Goal: Task Accomplishment & Management: Use online tool/utility

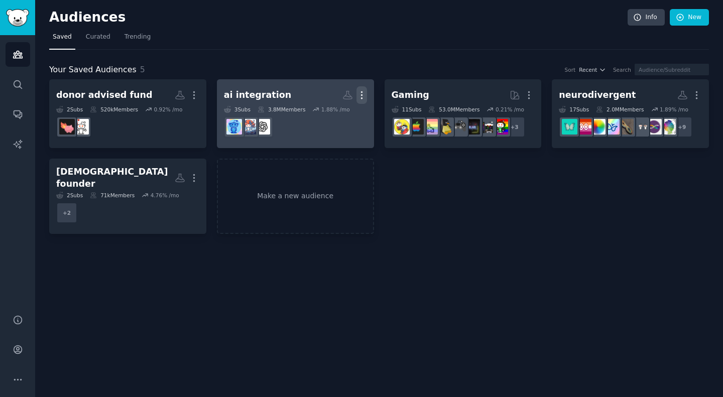
click at [366, 96] on icon "button" at bounding box center [361, 95] width 11 height 11
click at [326, 118] on p "Delete" at bounding box center [334, 116] width 23 height 11
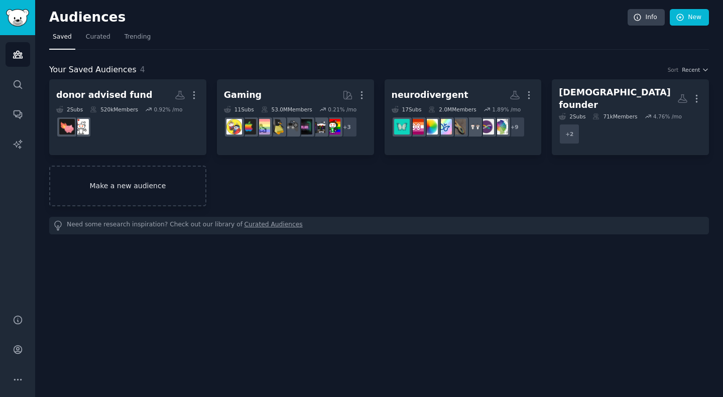
click at [160, 178] on link "Make a new audience" at bounding box center [127, 186] width 157 height 41
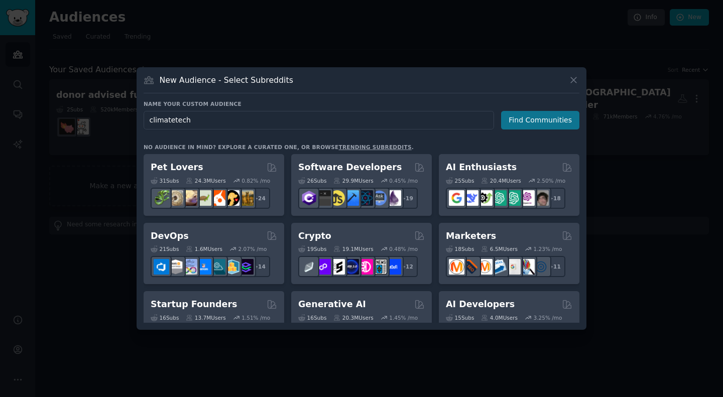
type input "climatetech"
click at [529, 119] on button "Find Communities" at bounding box center [540, 120] width 78 height 19
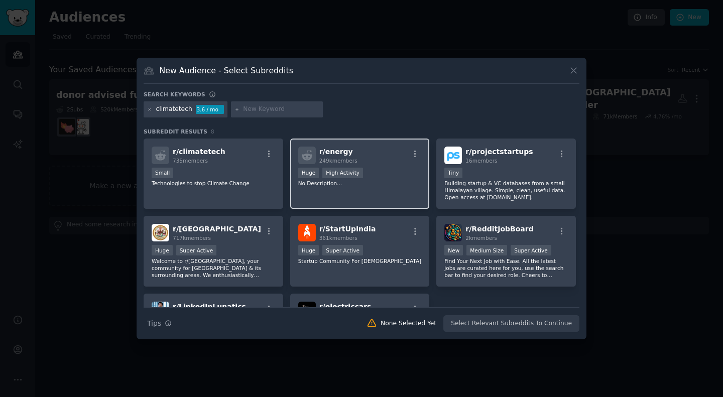
click at [403, 161] on div "r/ energy 249k members" at bounding box center [359, 156] width 123 height 18
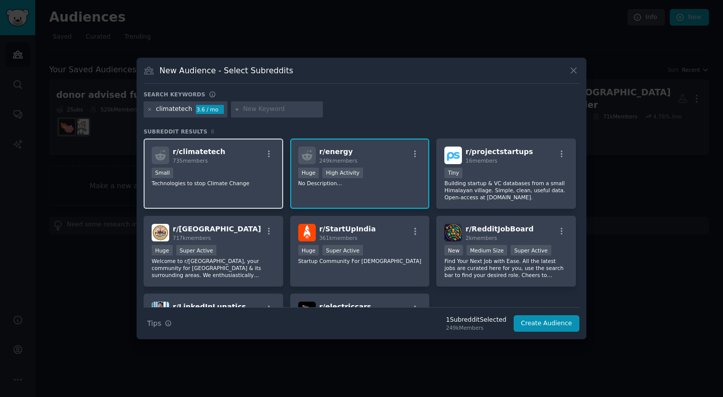
click at [243, 167] on div "r/ climatetech 735 members Small Technologies to stop Climate Change" at bounding box center [214, 174] width 140 height 71
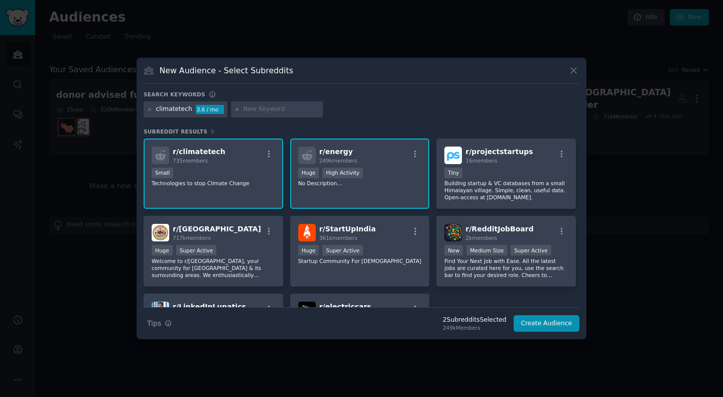
click at [253, 113] on input "text" at bounding box center [281, 109] width 76 height 9
type input "greentech"
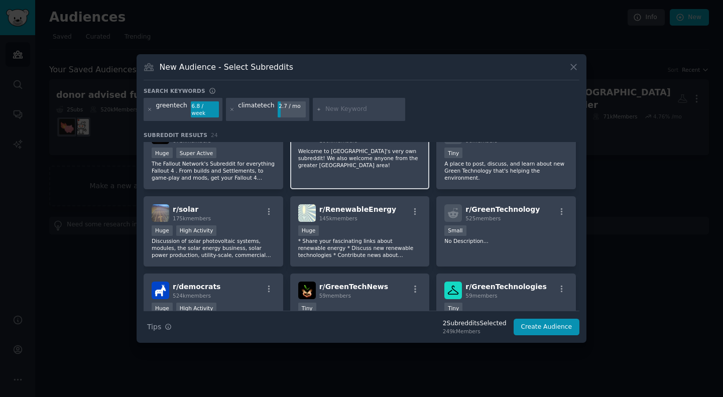
scroll to position [165, 0]
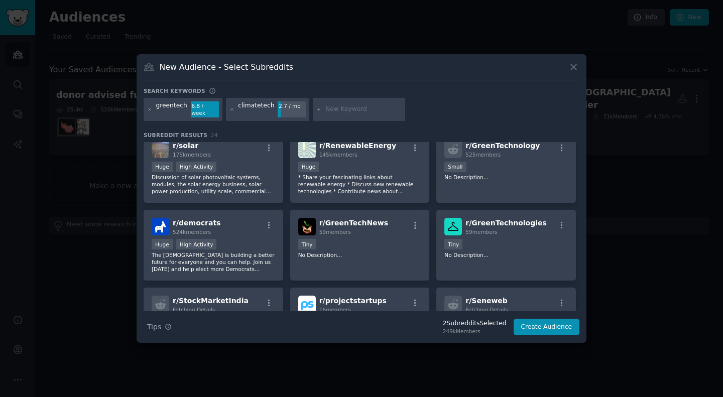
click at [325, 108] on input "text" at bounding box center [363, 109] width 76 height 9
type input "seedstage"
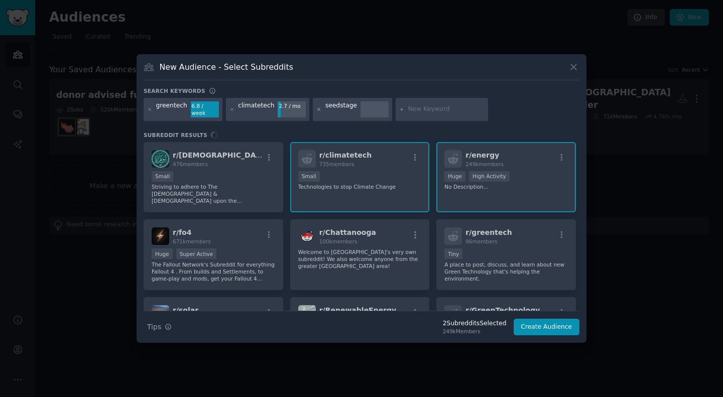
click at [316, 109] on icon at bounding box center [319, 110] width 6 height 6
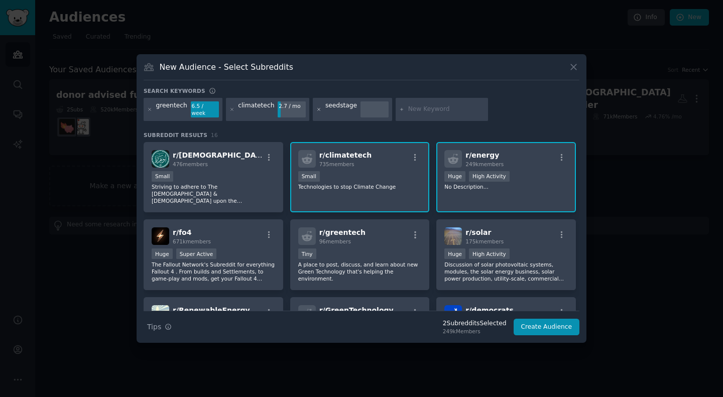
click at [316, 110] on icon at bounding box center [319, 110] width 6 height 6
click at [363, 104] on div at bounding box center [359, 109] width 92 height 23
click at [361, 113] on input "f" at bounding box center [363, 109] width 76 height 9
type input "femalefounders"
click at [345, 112] on input "femalefounders" at bounding box center [363, 109] width 76 height 9
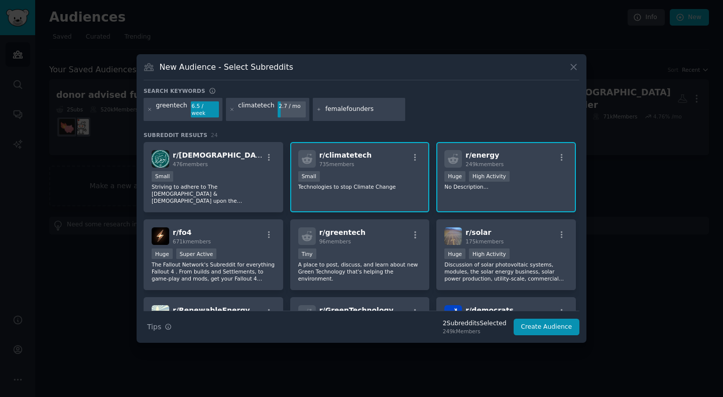
click at [345, 112] on input "femalefounders" at bounding box center [363, 109] width 76 height 9
type input "vc"
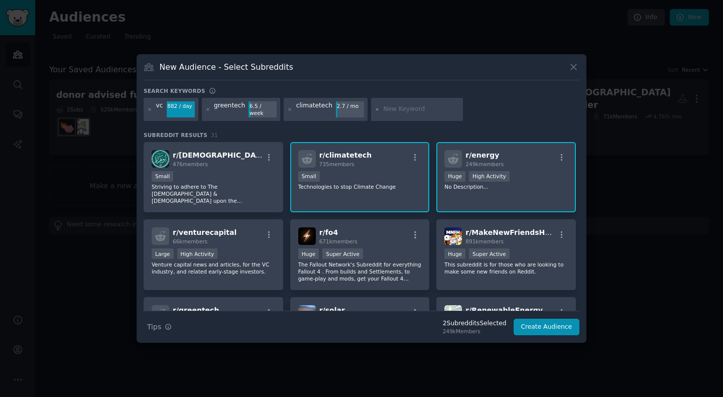
scroll to position [65, 0]
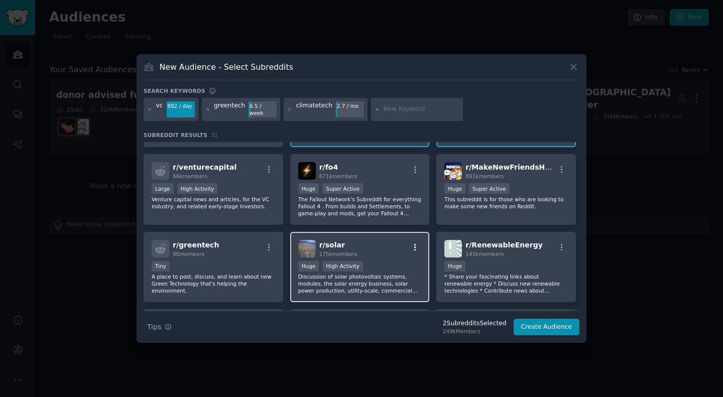
click at [416, 243] on icon "button" at bounding box center [415, 247] width 9 height 9
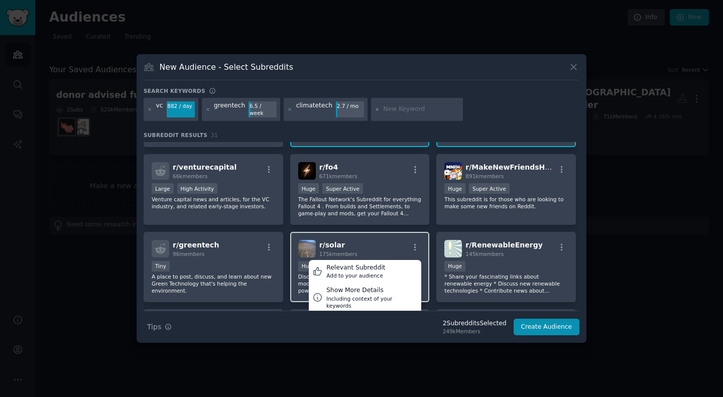
click at [401, 241] on div "r/ solar 175k members Relevant Subreddit Add to your audience Show More Details…" at bounding box center [359, 249] width 123 height 18
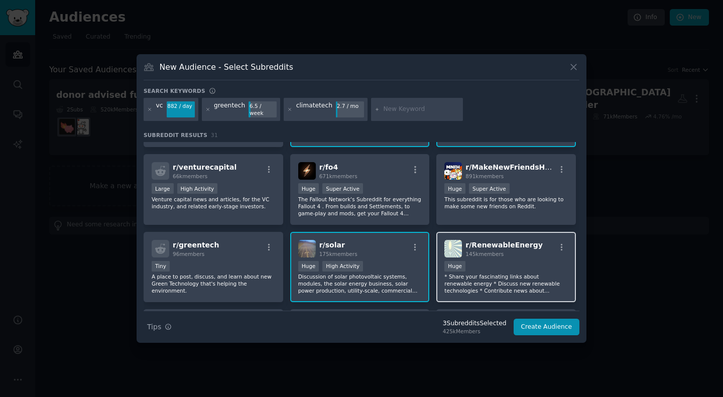
click at [482, 261] on div "Huge" at bounding box center [505, 267] width 123 height 13
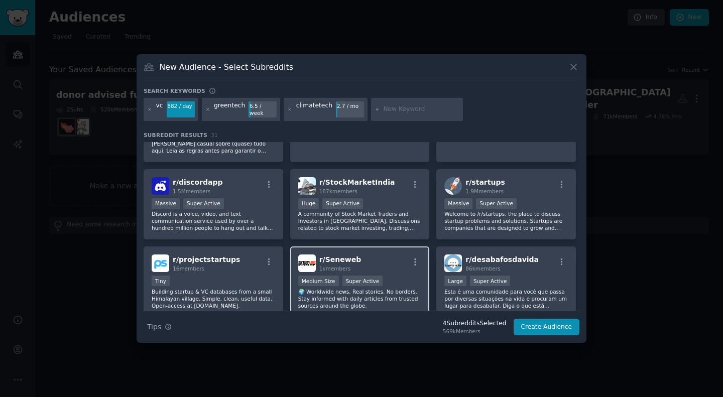
scroll to position [698, 0]
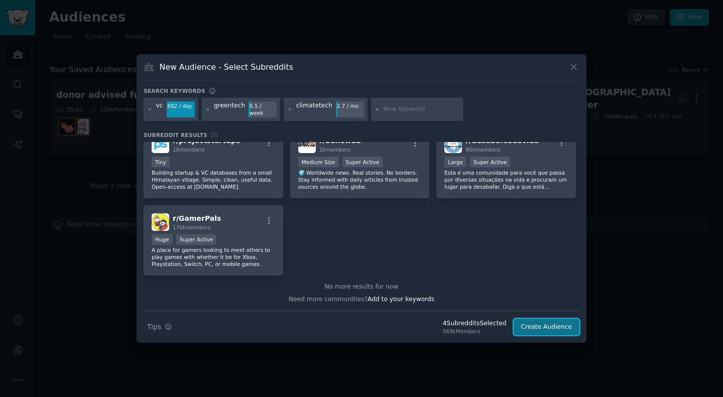
click at [543, 324] on button "Create Audience" at bounding box center [546, 327] width 66 height 17
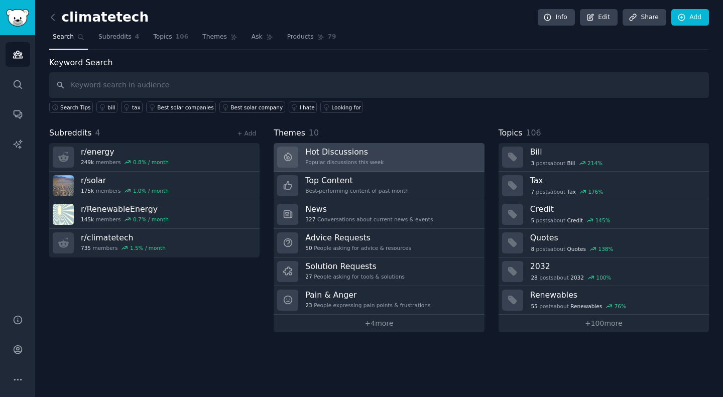
click at [331, 152] on h3 "Hot Discussions" at bounding box center [344, 152] width 78 height 11
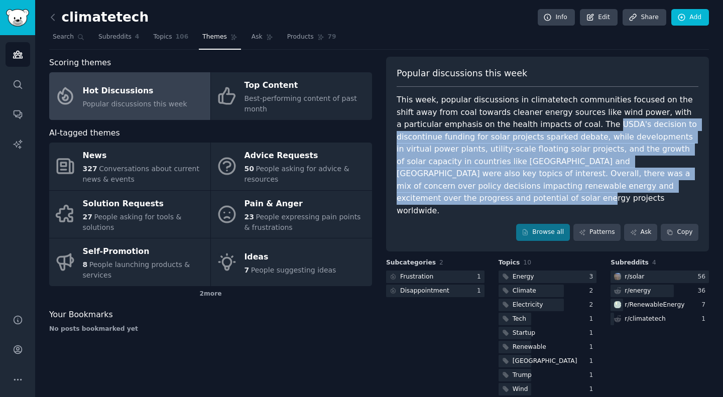
drag, startPoint x: 514, startPoint y: 123, endPoint x: 633, endPoint y: 183, distance: 132.4
click at [633, 183] on div "This week, popular discussions in climatetech communities focused on the shift …" at bounding box center [547, 155] width 302 height 123
click at [607, 183] on div "This week, popular discussions in climatetech communities focused on the shift …" at bounding box center [547, 155] width 302 height 123
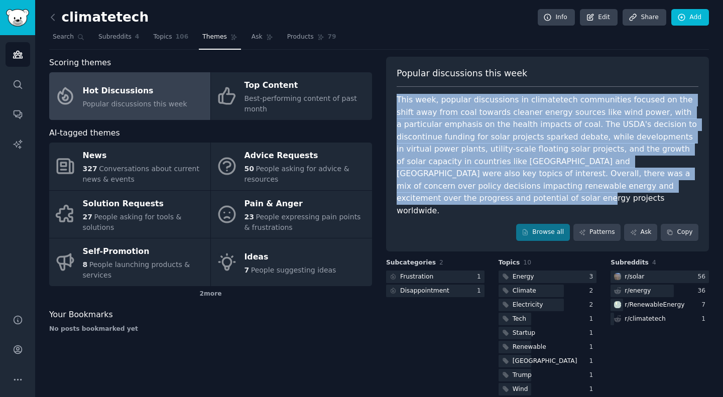
drag, startPoint x: 563, startPoint y: 186, endPoint x: 391, endPoint y: 94, distance: 194.7
click at [391, 94] on div "Popular discussions this week This week, popular discussions in climatetech com…" at bounding box center [547, 154] width 323 height 195
copy div "This week, popular discussions in climatetech communities focused on the shift …"
click at [500, 114] on div "This week, popular discussions in climatetech communities focused on the shift …" at bounding box center [547, 155] width 302 height 123
